Goal: Task Accomplishment & Management: Complete application form

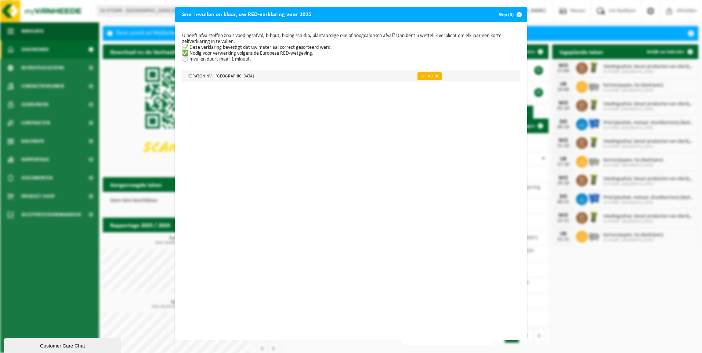
click at [417, 75] on link "👉 Vul in" at bounding box center [429, 76] width 24 height 8
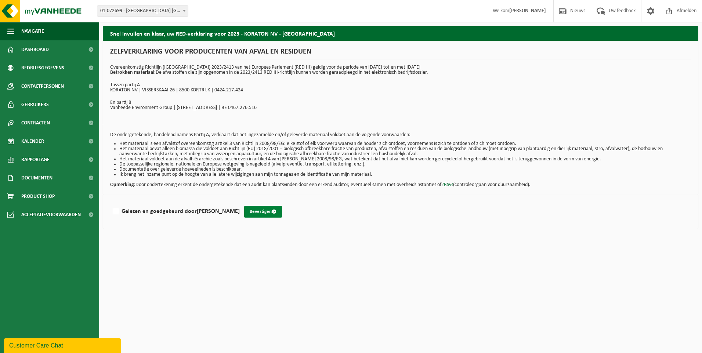
click at [250, 209] on button "Bevestigen" at bounding box center [263, 212] width 38 height 12
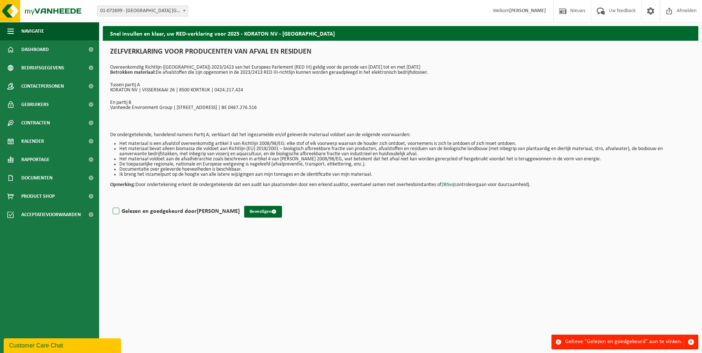
click at [115, 207] on label "Gelezen en goedgekeurd door RIK MARTENS" at bounding box center [175, 211] width 128 height 11
click at [240, 202] on input "Gelezen en goedgekeurd door RIK MARTENS" at bounding box center [240, 202] width 0 height 0
checkbox input "true"
click at [248, 213] on button "Bevestigen" at bounding box center [263, 212] width 38 height 12
